Goal: Task Accomplishment & Management: Use online tool/utility

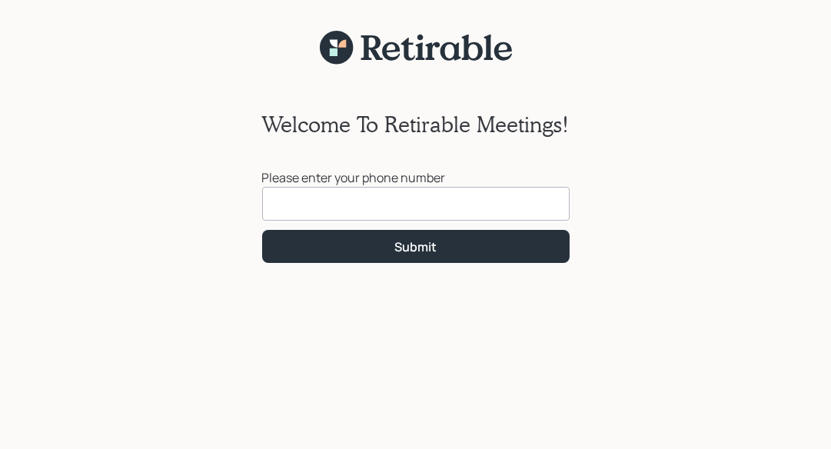
click at [390, 201] on input at bounding box center [416, 204] width 308 height 34
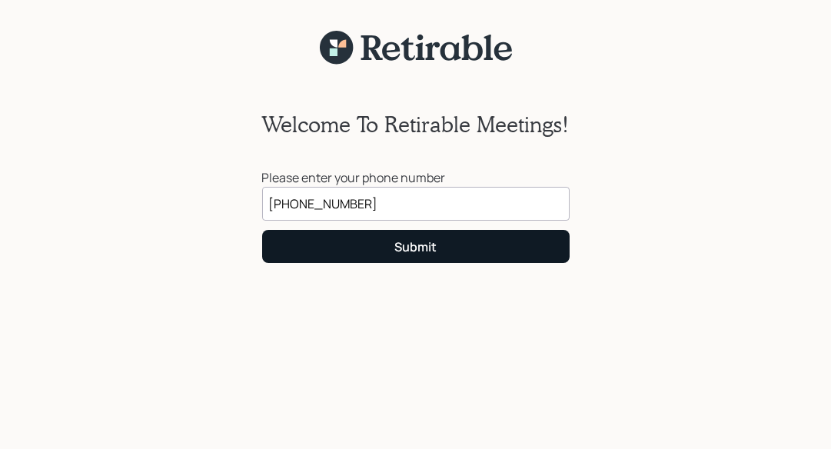
type input "[PHONE_NUMBER]"
click at [411, 252] on div "Submit" at bounding box center [415, 246] width 42 height 17
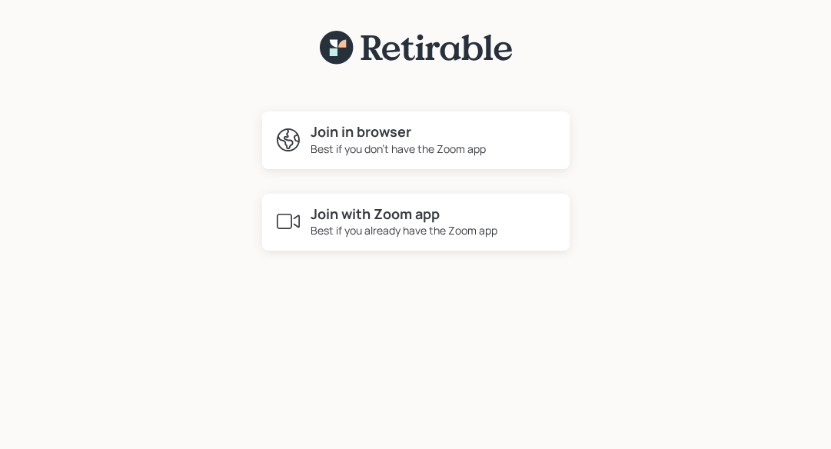
click at [92, 85] on div "Join in browser Best if you don't have the Zoom app Join with Zoom app Best if …" at bounding box center [415, 266] width 831 height 403
click at [361, 218] on h4 "Join with Zoom app" at bounding box center [404, 214] width 187 height 17
click at [384, 147] on div "Best if you don't have the Zoom app" at bounding box center [398, 149] width 175 height 16
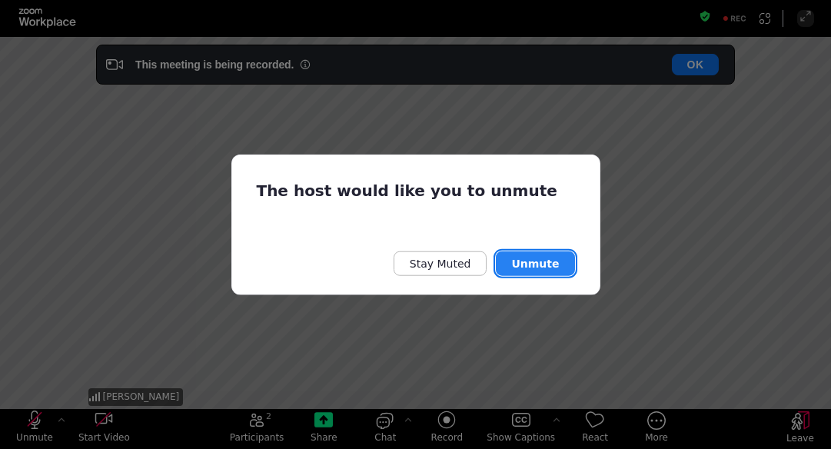
click at [549, 266] on button "Unmute" at bounding box center [535, 263] width 78 height 25
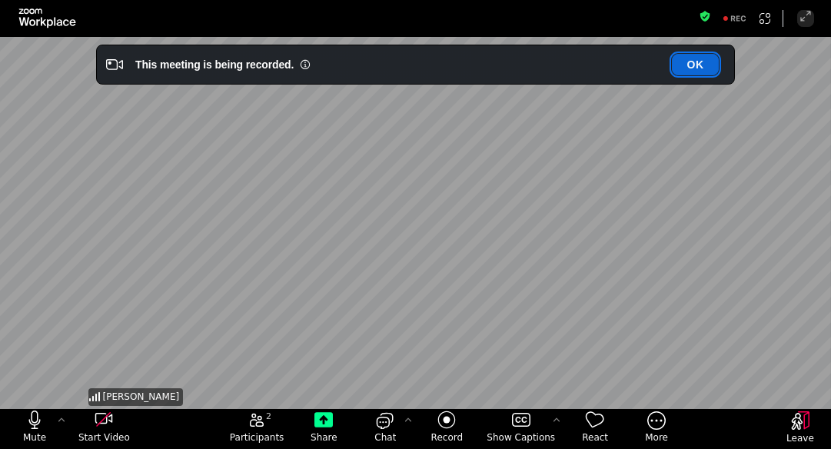
click at [691, 69] on button "OK" at bounding box center [695, 65] width 47 height 22
